Goal: Information Seeking & Learning: Compare options

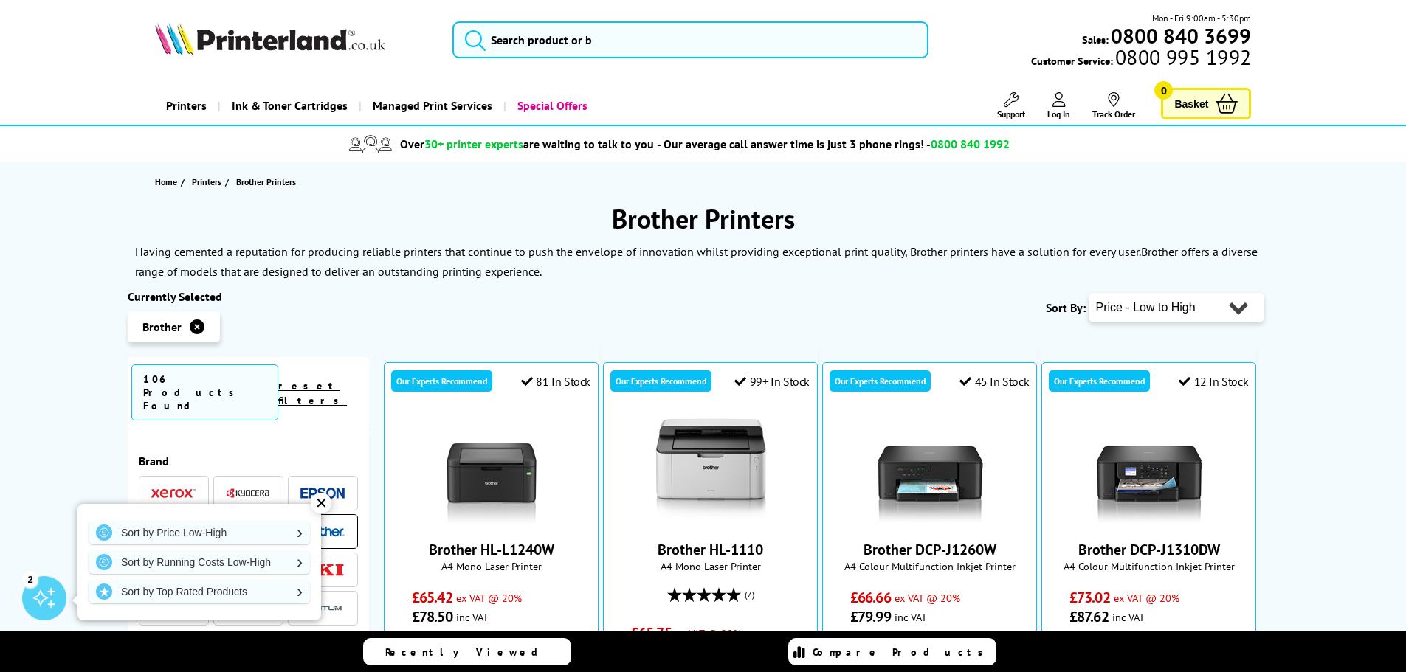
click at [505, 325] on div "Sort By: Popularity Rating Price - Low to High Price - High to Low Running Cost…" at bounding box center [823, 307] width 879 height 37
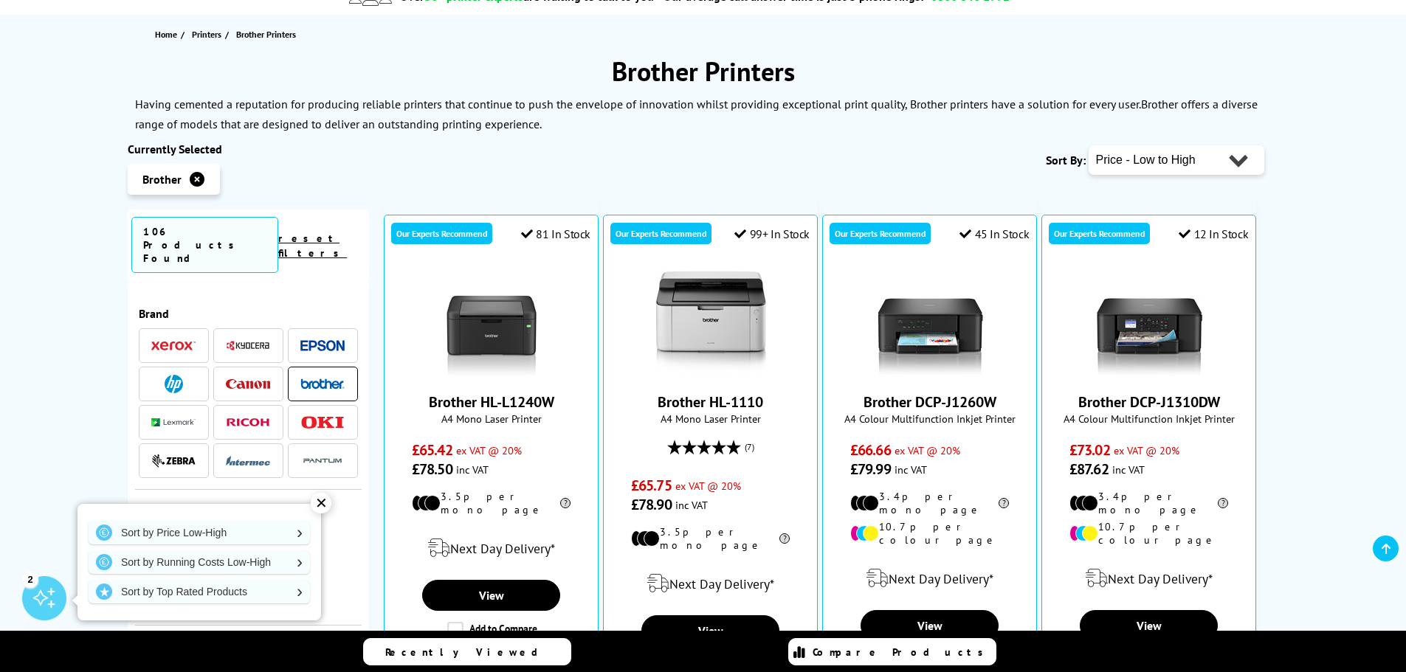
scroll to position [221, 0]
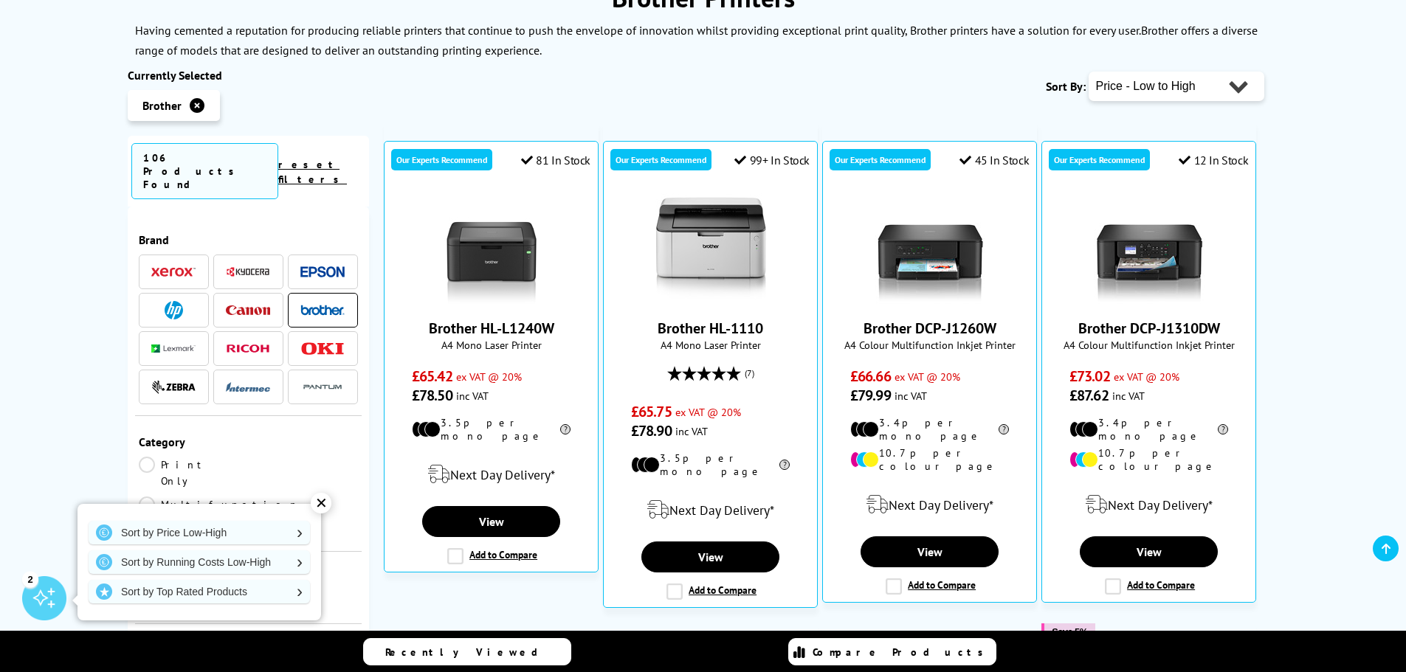
click at [324, 501] on div "✕" at bounding box center [321, 503] width 21 height 21
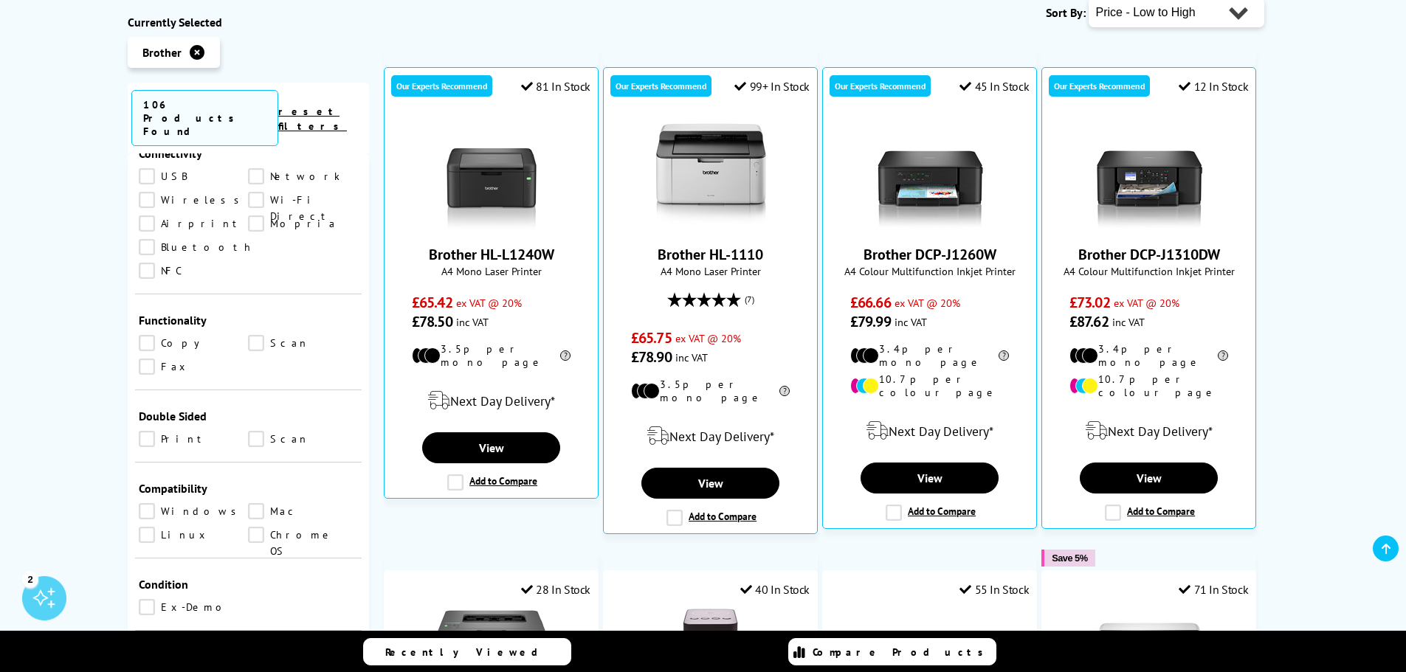
scroll to position [738, 0]
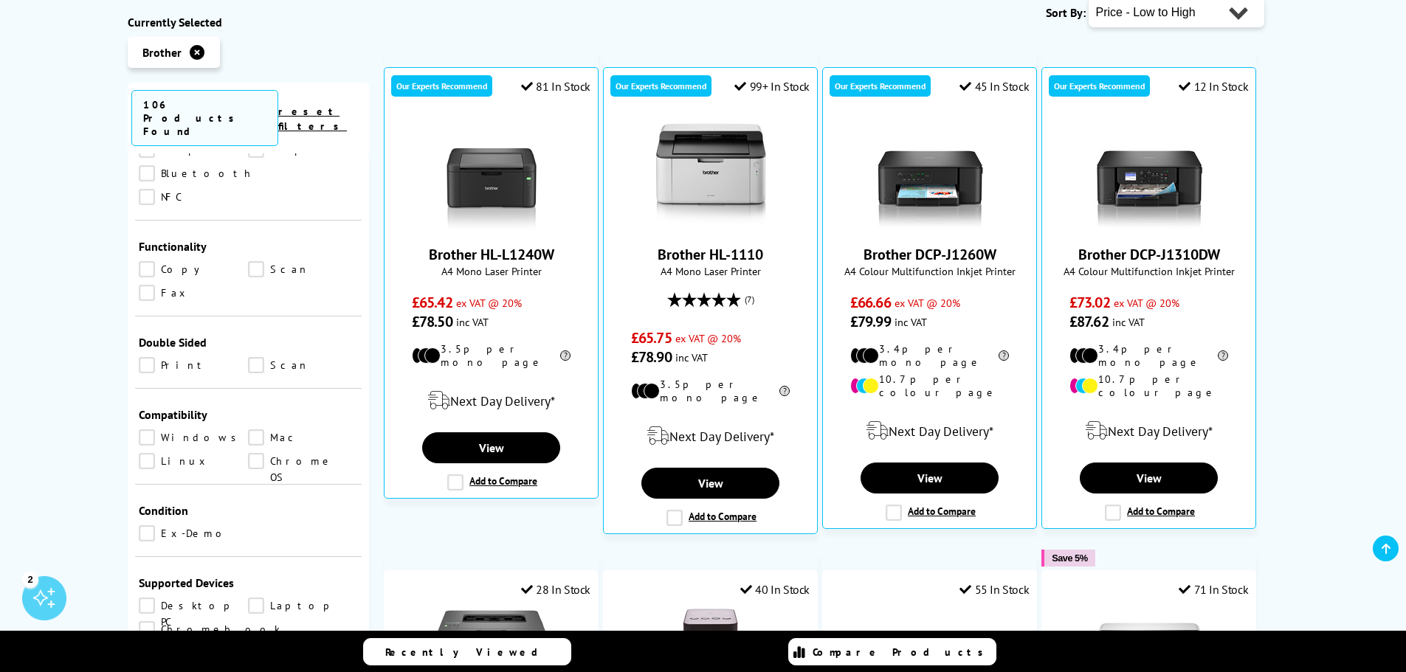
click at [148, 357] on link "Print" at bounding box center [194, 365] width 110 height 16
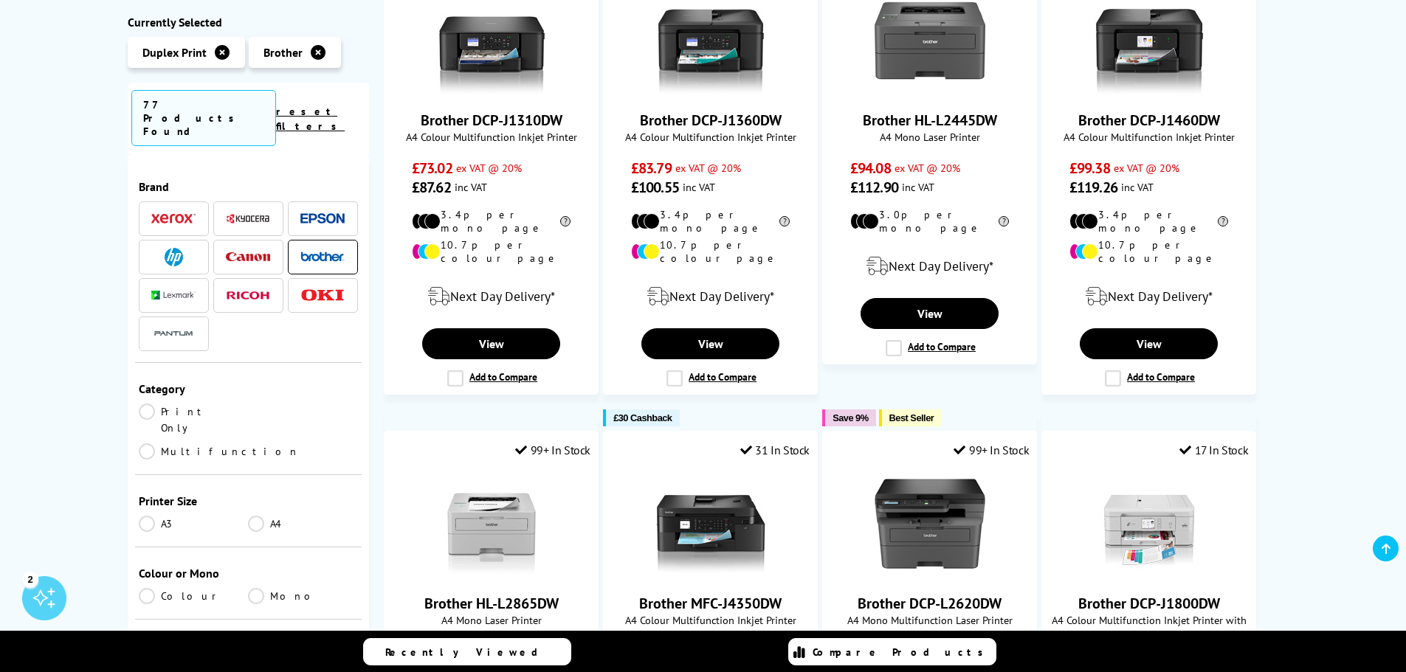
scroll to position [74, 0]
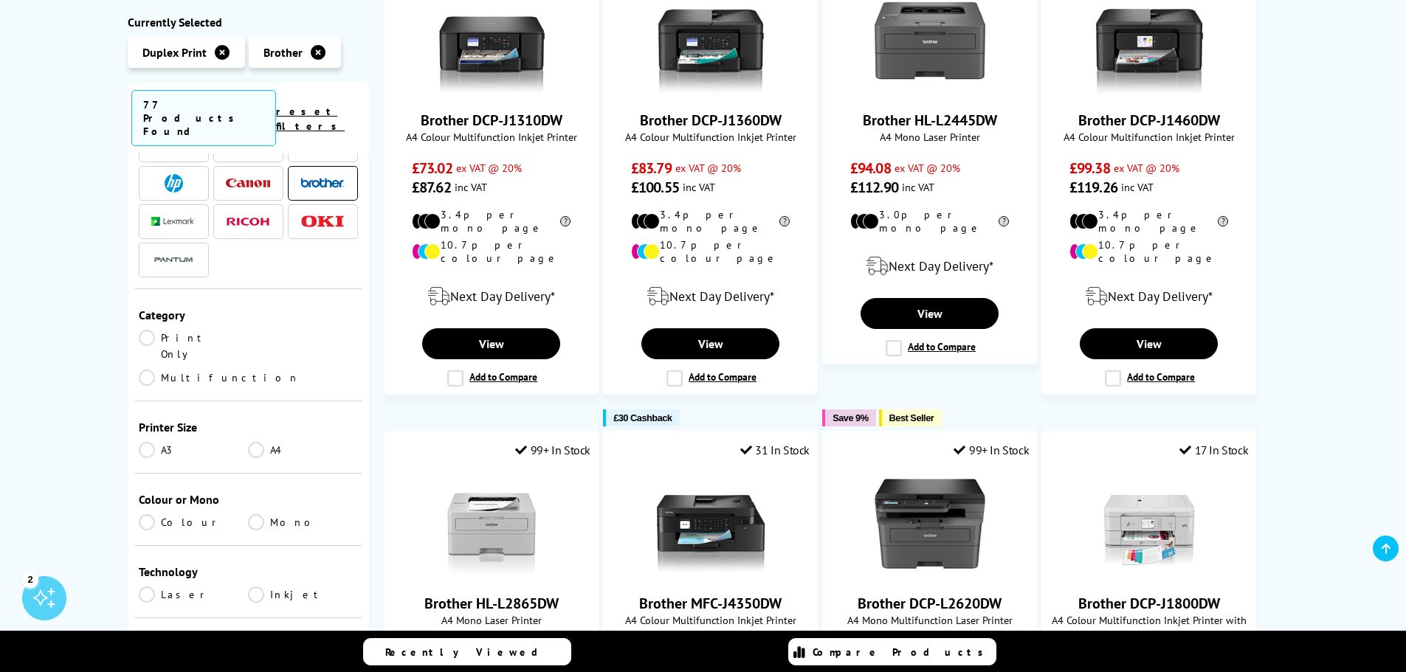
click at [151, 587] on link "Laser" at bounding box center [194, 595] width 110 height 16
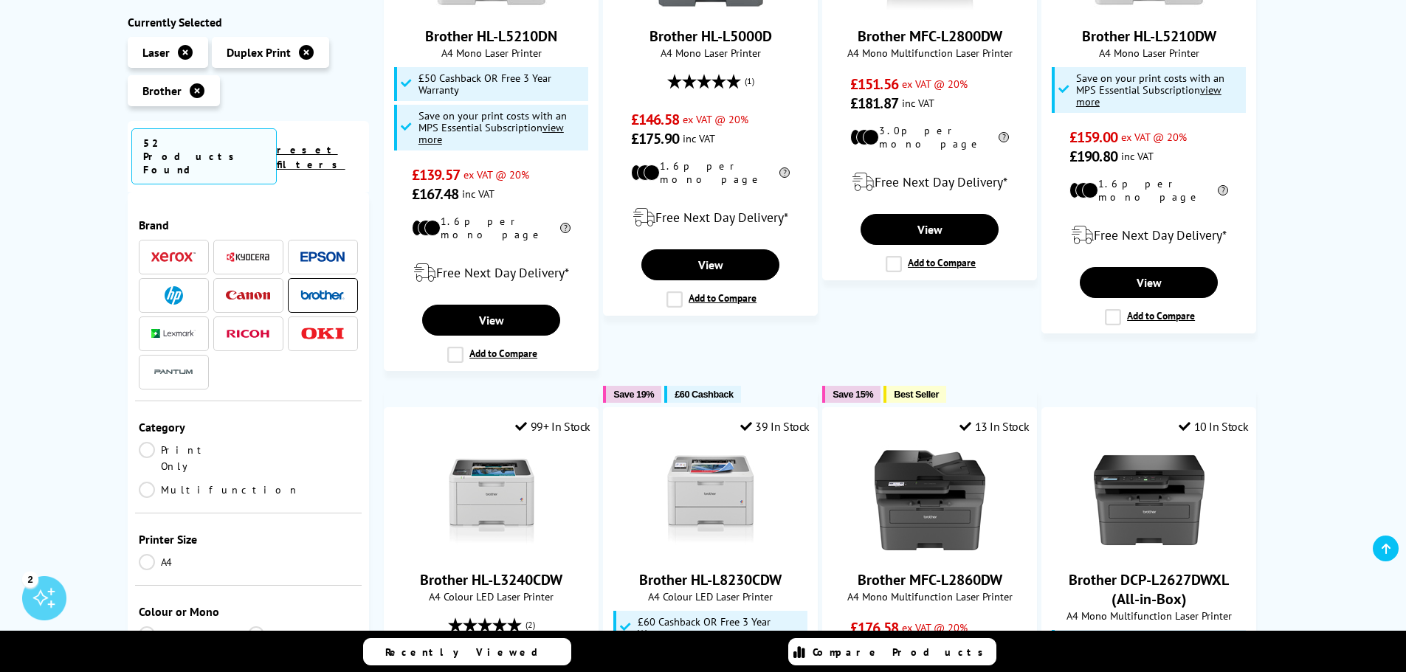
scroll to position [1476, 0]
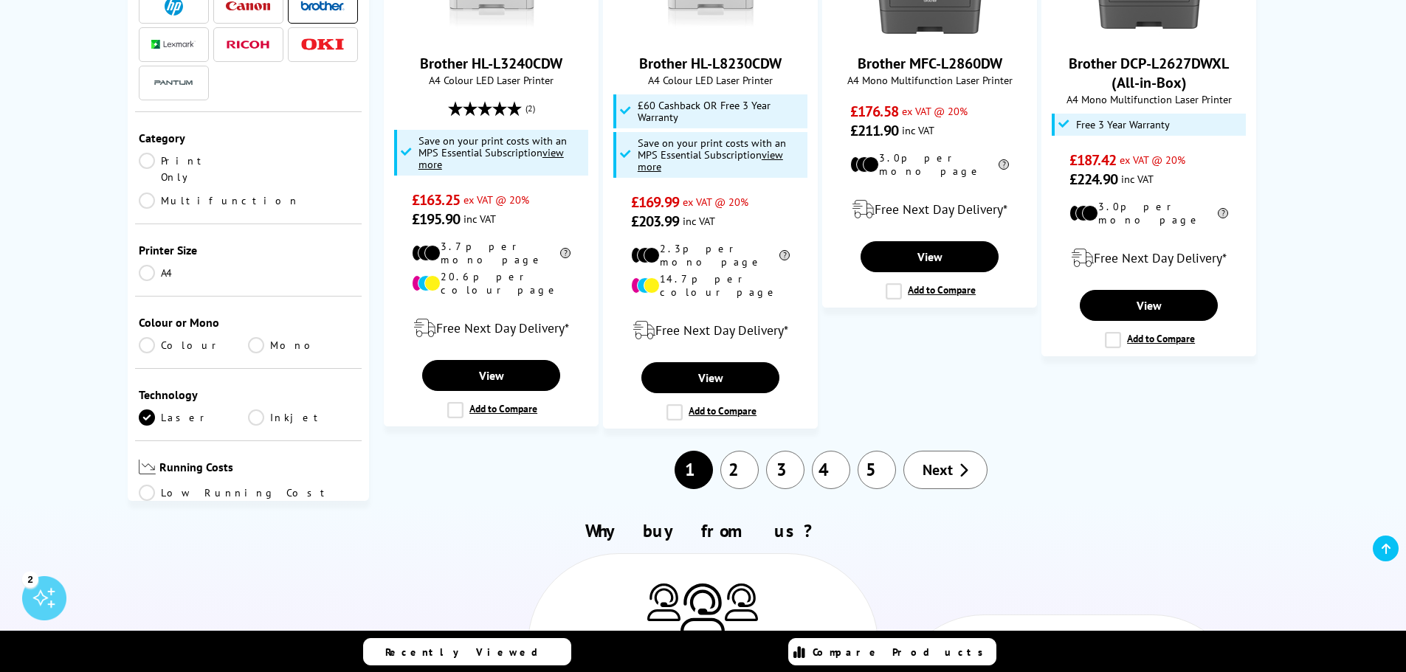
click at [941, 460] on span "Next" at bounding box center [937, 469] width 30 height 19
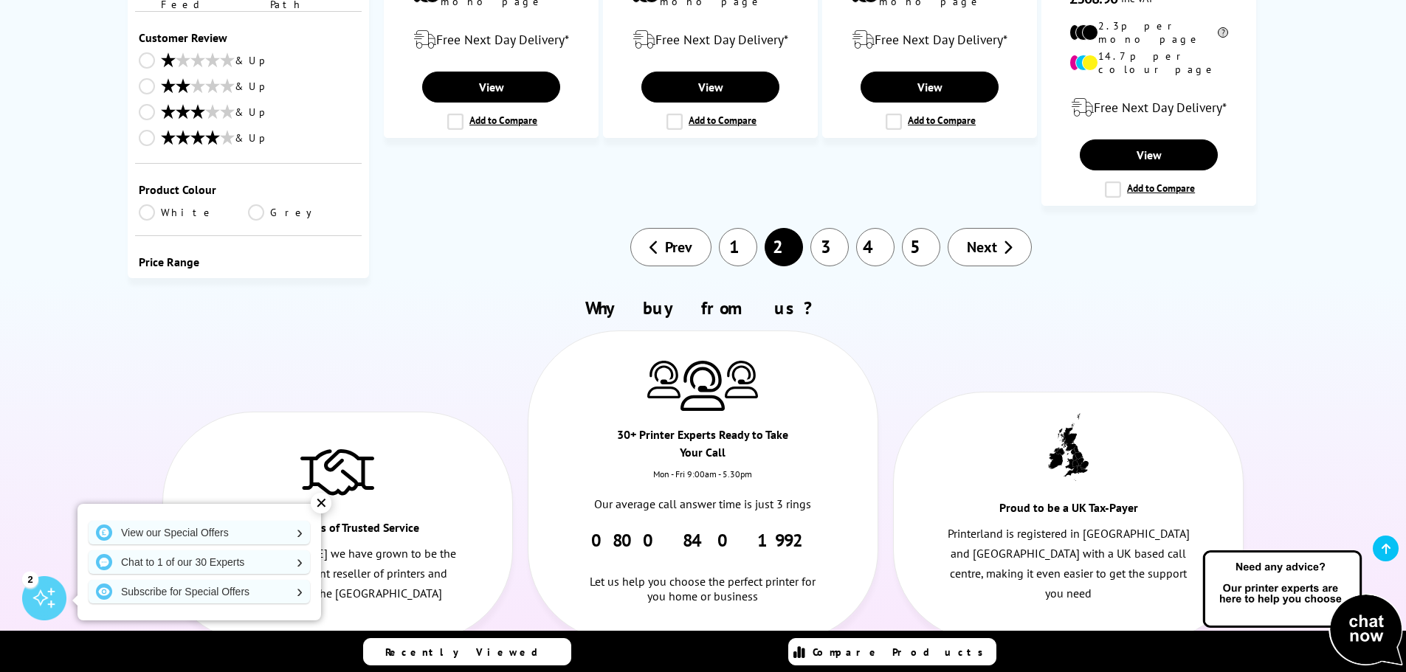
scroll to position [1476, 0]
